Goal: Task Accomplishment & Management: Manage account settings

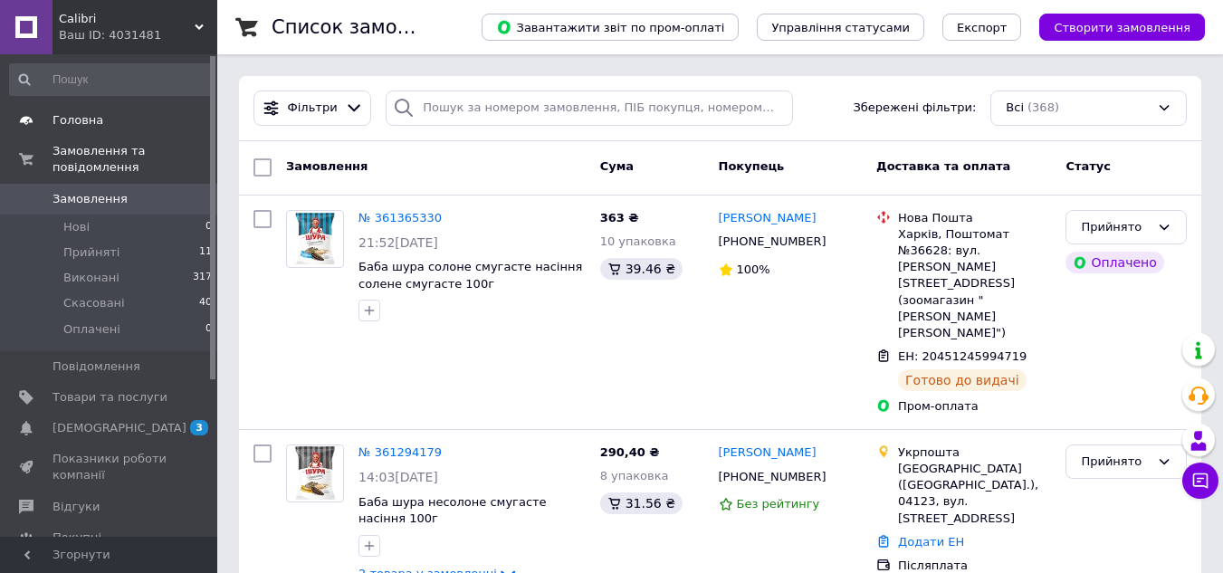
click at [83, 123] on span "Головна" at bounding box center [77, 120] width 51 height 16
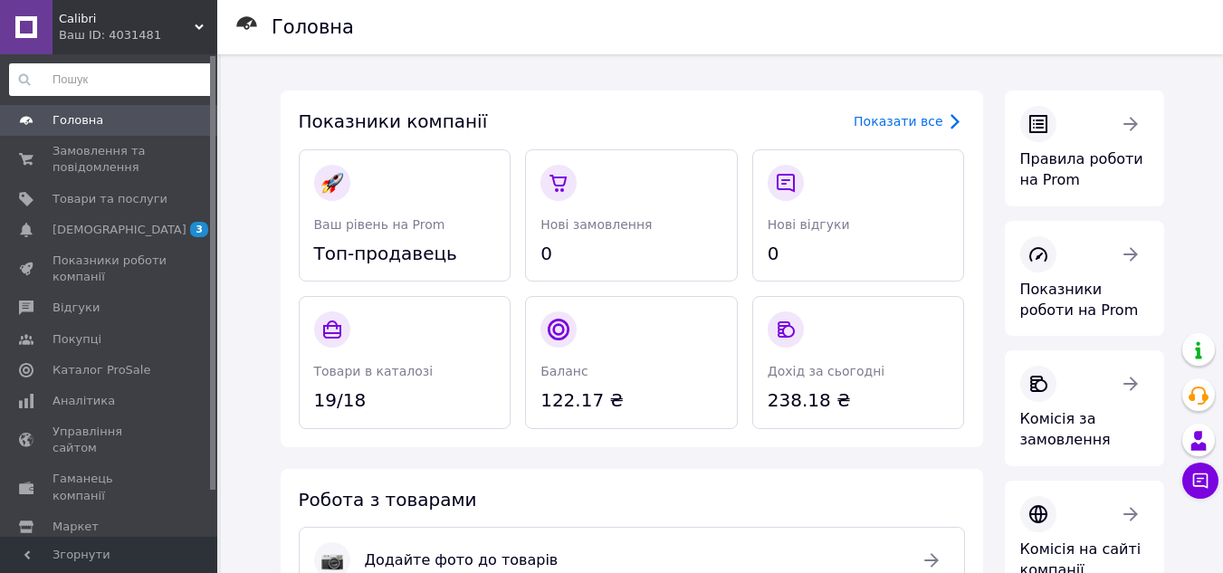
click at [93, 74] on input at bounding box center [111, 79] width 205 height 33
click at [119, 129] on span "Головна" at bounding box center [109, 120] width 115 height 16
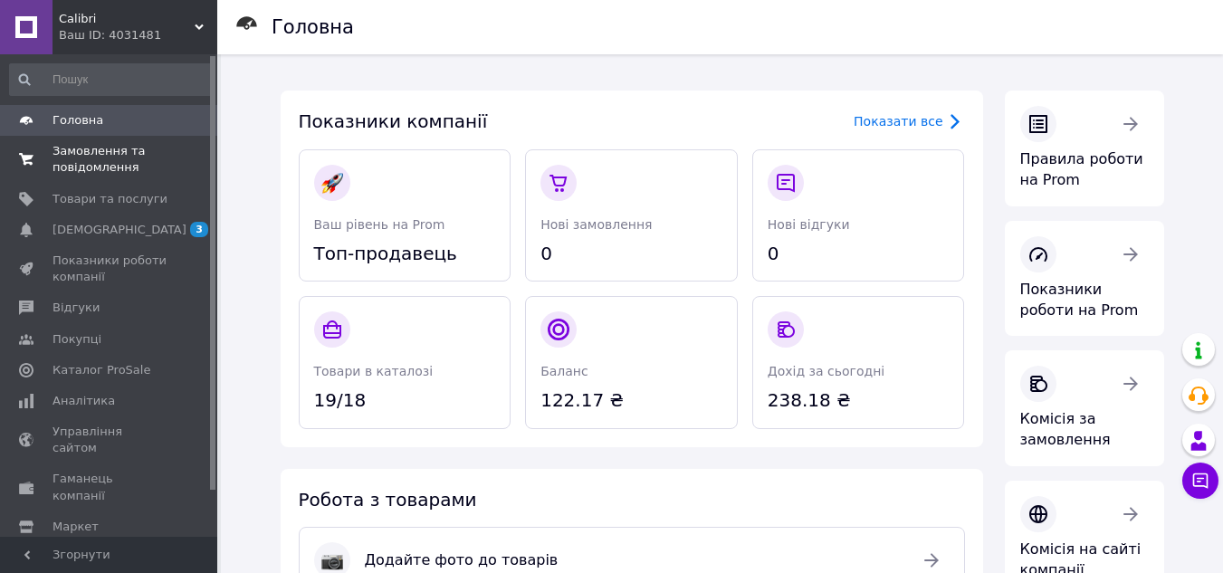
click at [118, 167] on span "Замовлення та повідомлення" at bounding box center [109, 159] width 115 height 33
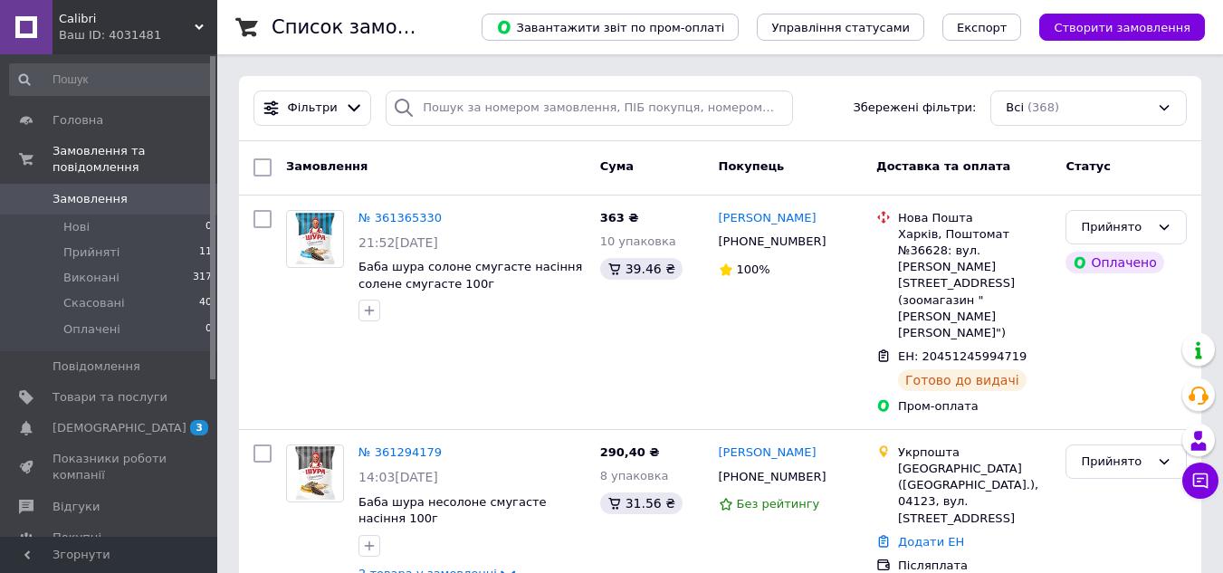
scroll to position [90, 0]
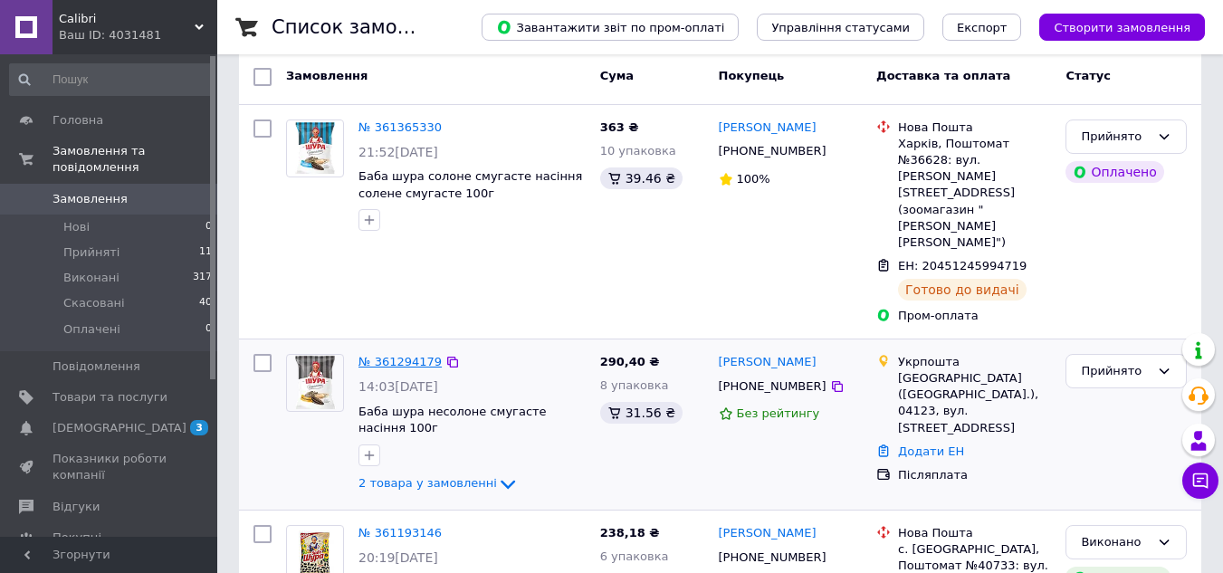
click at [408, 355] on link "№ 361294179" at bounding box center [399, 362] width 83 height 14
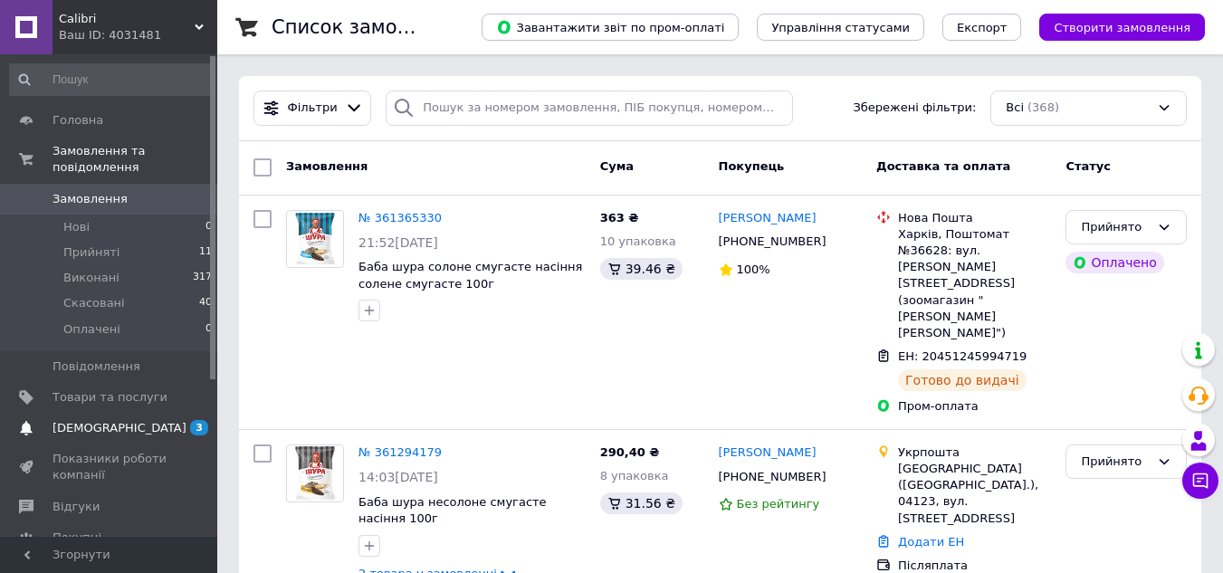
click at [111, 420] on span "[DEMOGRAPHIC_DATA]" at bounding box center [119, 428] width 134 height 16
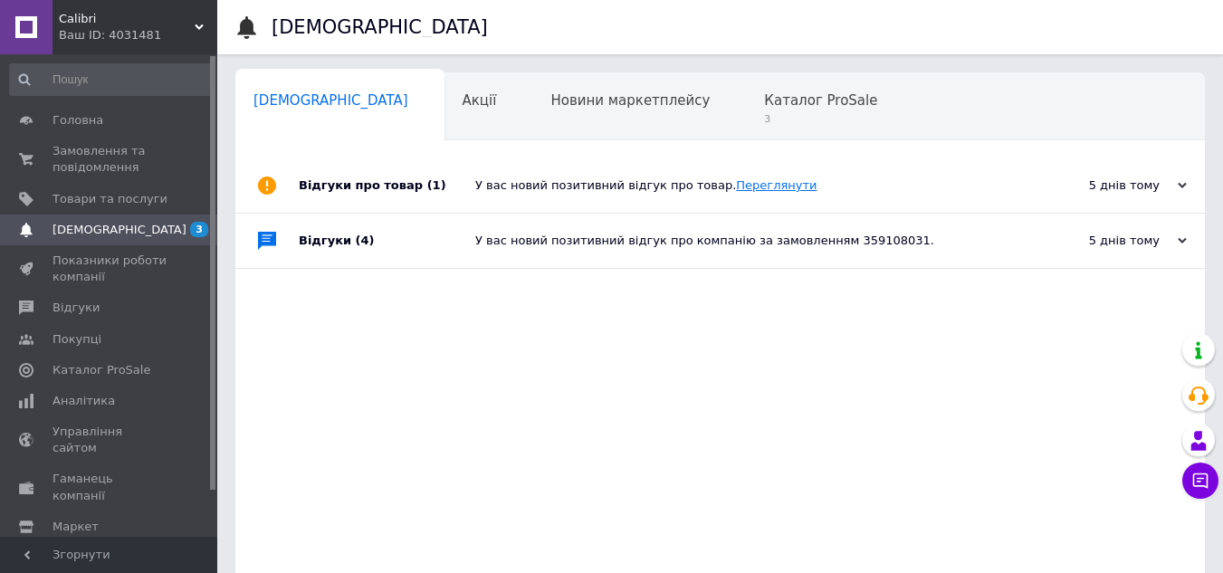
click at [759, 186] on link "Переглянути" at bounding box center [776, 185] width 81 height 14
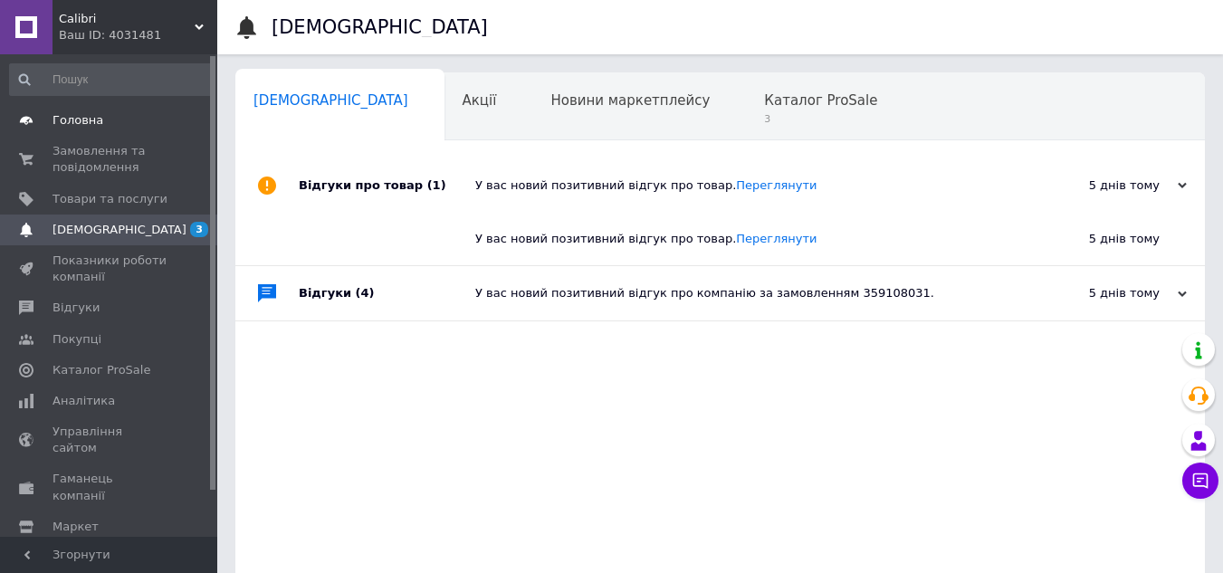
click at [81, 127] on span "Головна" at bounding box center [77, 120] width 51 height 16
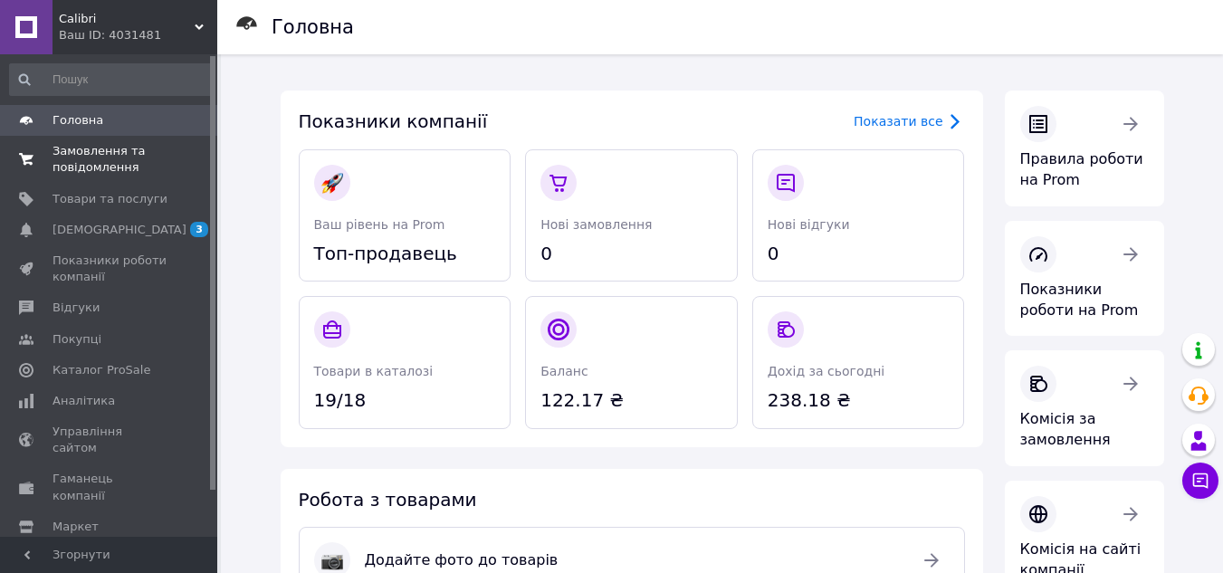
click at [113, 169] on span "Замовлення та повідомлення" at bounding box center [109, 159] width 115 height 33
